Goal: Task Accomplishment & Management: Manage account settings

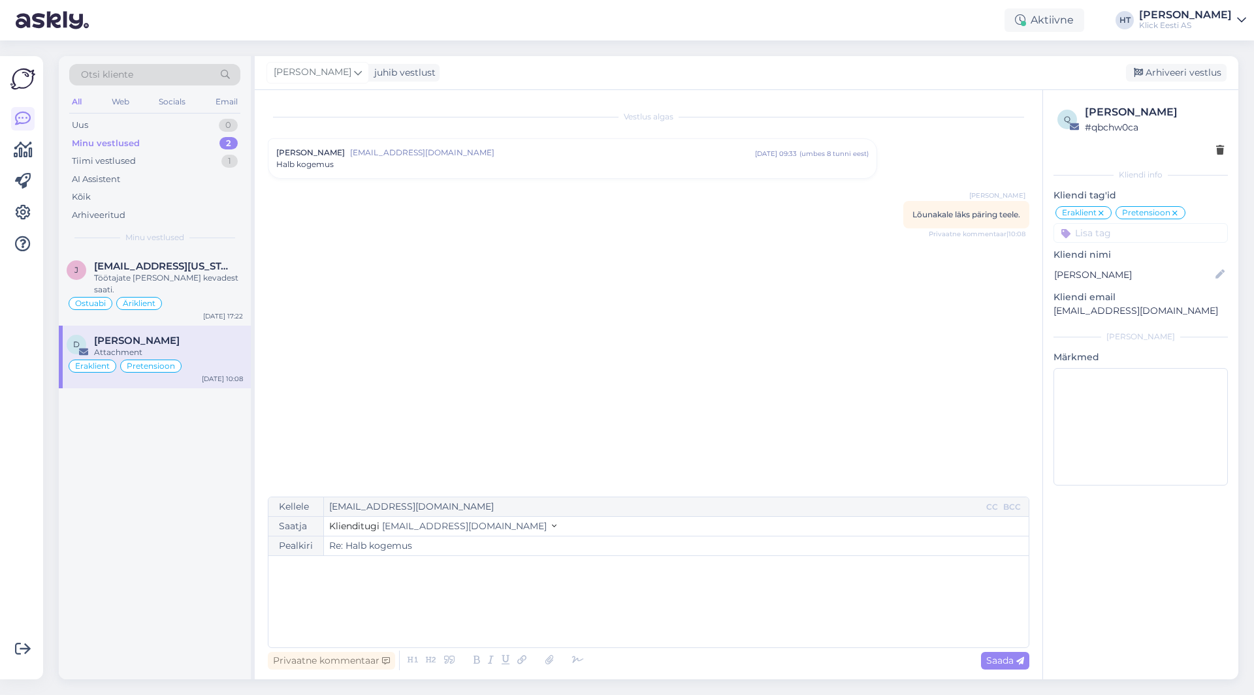
click at [358, 268] on div "Vestlus algas [PERSON_NAME] [EMAIL_ADDRESS][DOMAIN_NAME] [DATE] 09:33 ( umbes 8…" at bounding box center [654, 294] width 773 height 382
click at [150, 280] on div "Töötajate [PERSON_NAME] kevadest saati." at bounding box center [168, 284] width 149 height 24
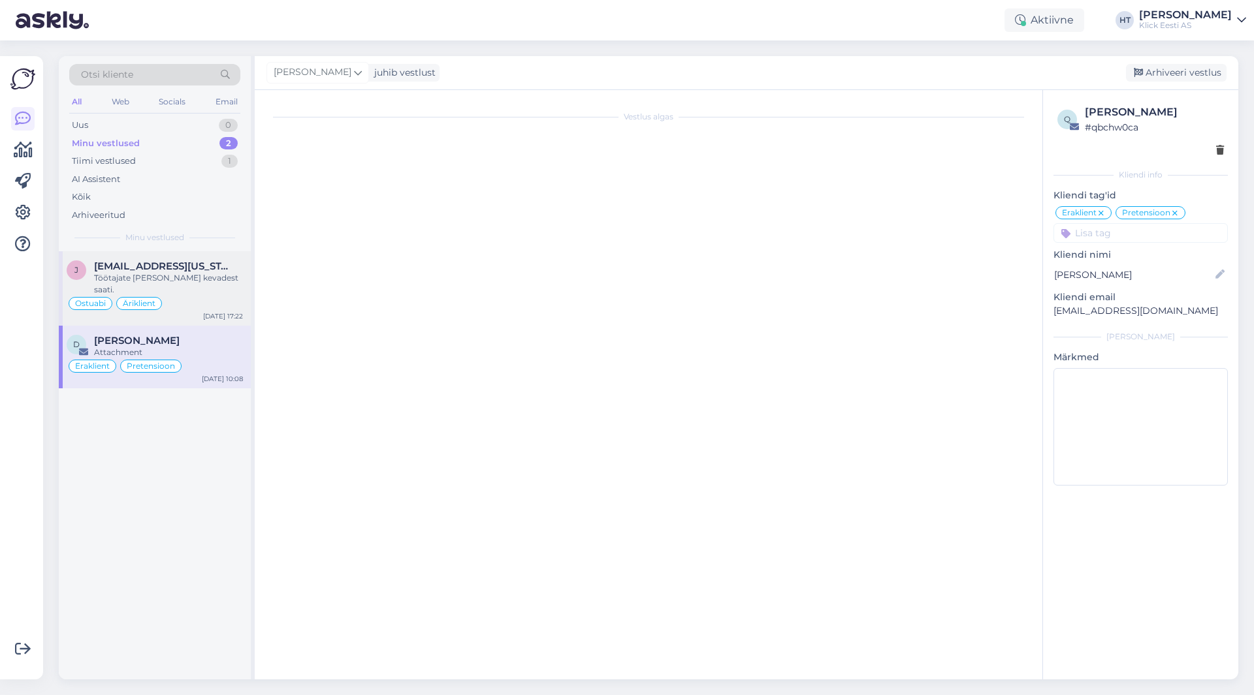
scroll to position [182, 0]
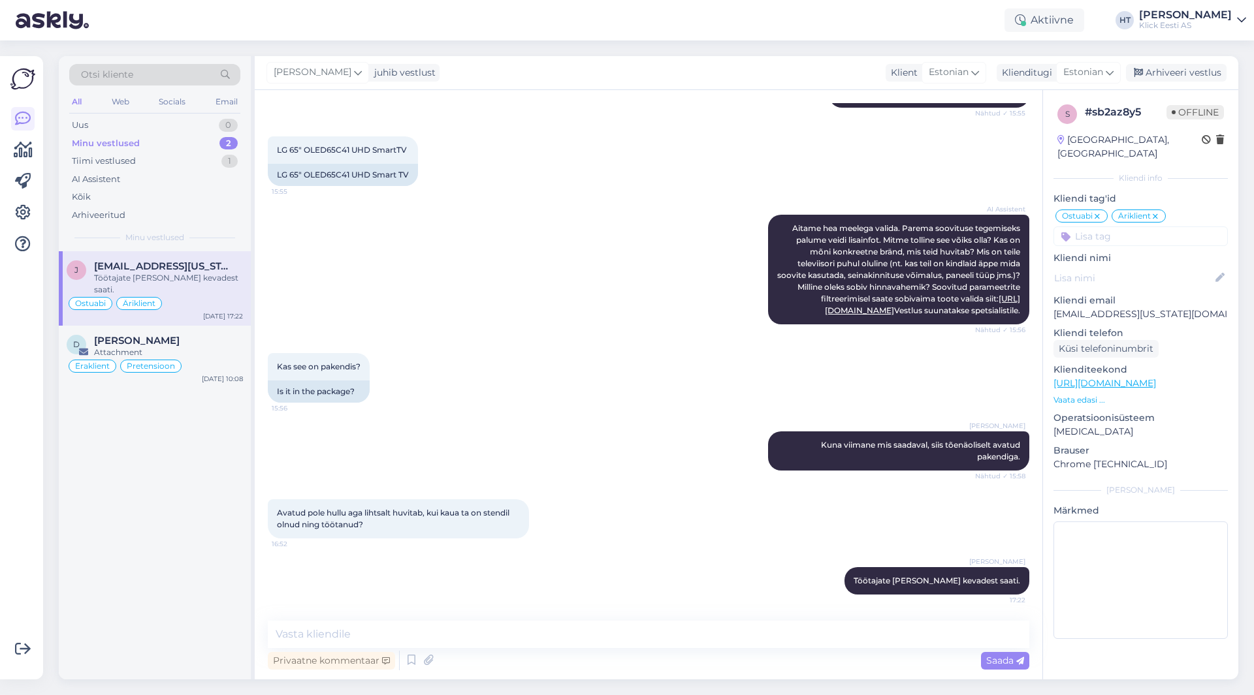
click at [184, 146] on div "Minu vestlused 2" at bounding box center [154, 144] width 171 height 18
click at [204, 445] on div "j [EMAIL_ADDRESS][US_STATE][DOMAIN_NAME] Töötajate [PERSON_NAME] kevadest saati…" at bounding box center [155, 465] width 192 height 428
click at [206, 460] on div "j [EMAIL_ADDRESS][US_STATE][DOMAIN_NAME] Töötajate [PERSON_NAME] kevadest saati…" at bounding box center [155, 465] width 192 height 428
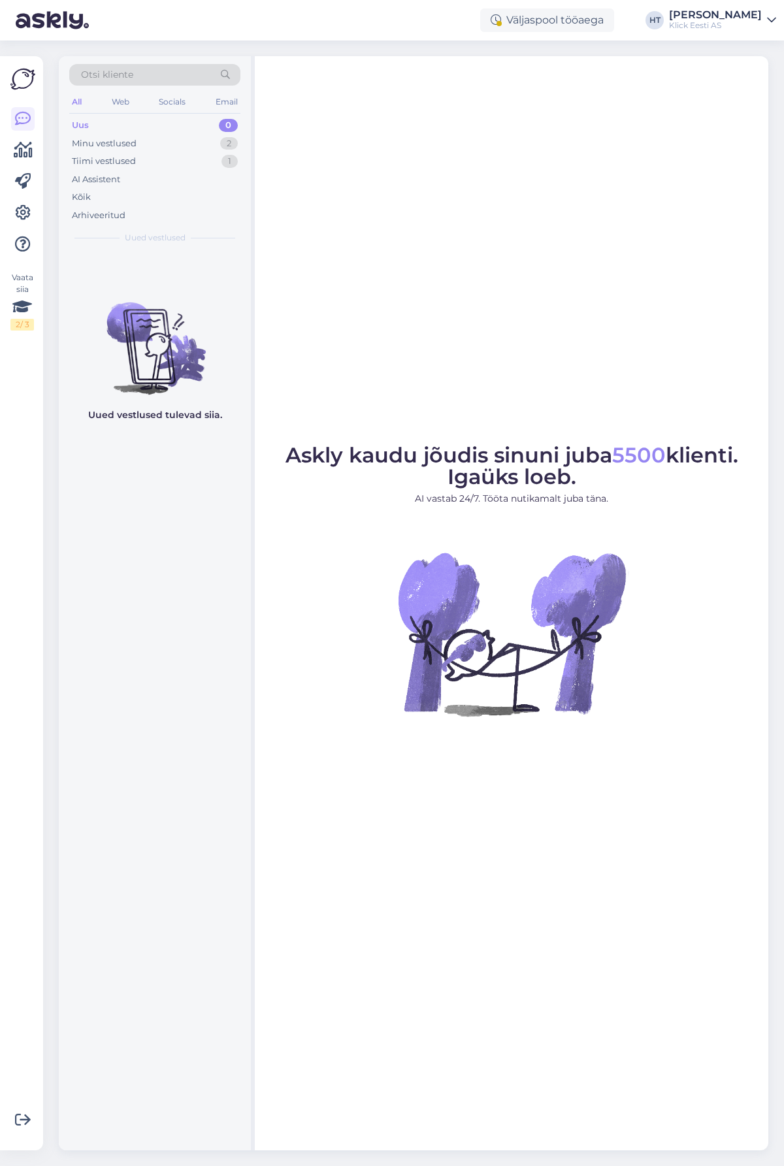
click at [734, 23] on div "Klick Eesti AS" at bounding box center [715, 25] width 93 height 10
click at [666, 117] on div "Logi välja" at bounding box center [659, 112] width 232 height 24
